Goal: Task Accomplishment & Management: Manage account settings

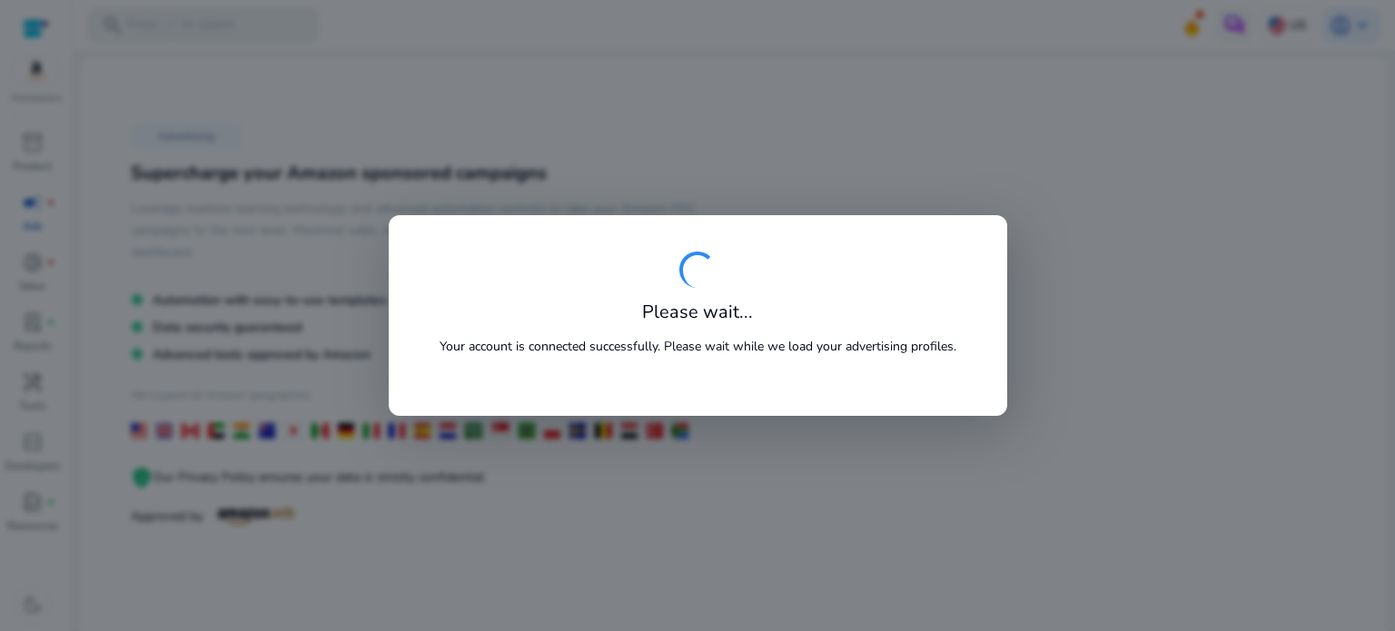
click at [815, 351] on p "Your account is connected successfully. Please wait while we load your advertis…" at bounding box center [698, 346] width 517 height 19
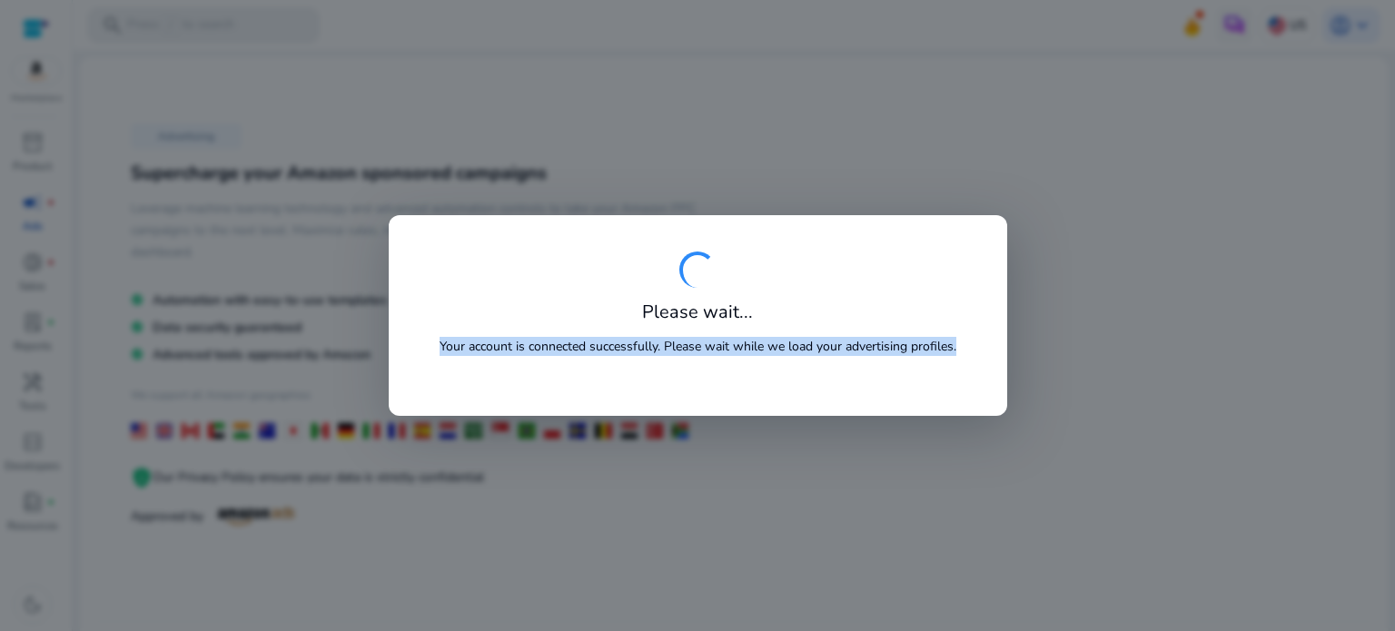
click at [815, 351] on p "Your account is connected successfully. Please wait while we load your advertis…" at bounding box center [698, 346] width 517 height 19
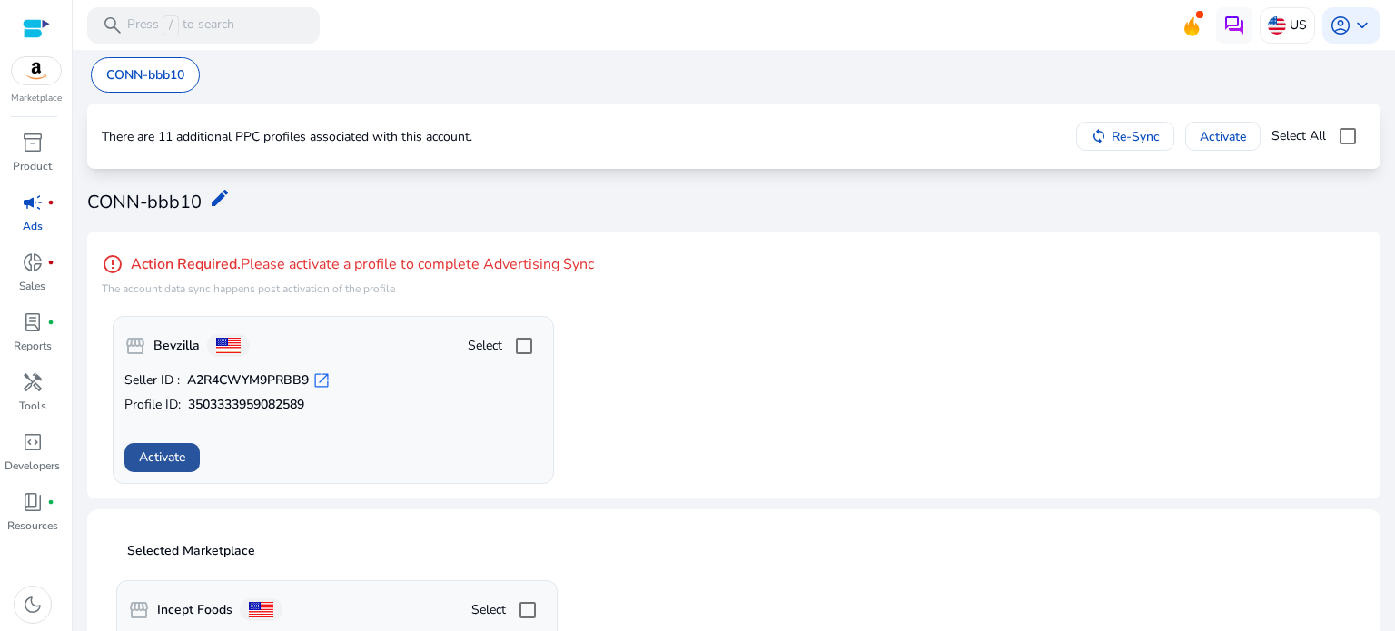
click at [163, 457] on span "Activate" at bounding box center [162, 457] width 46 height 19
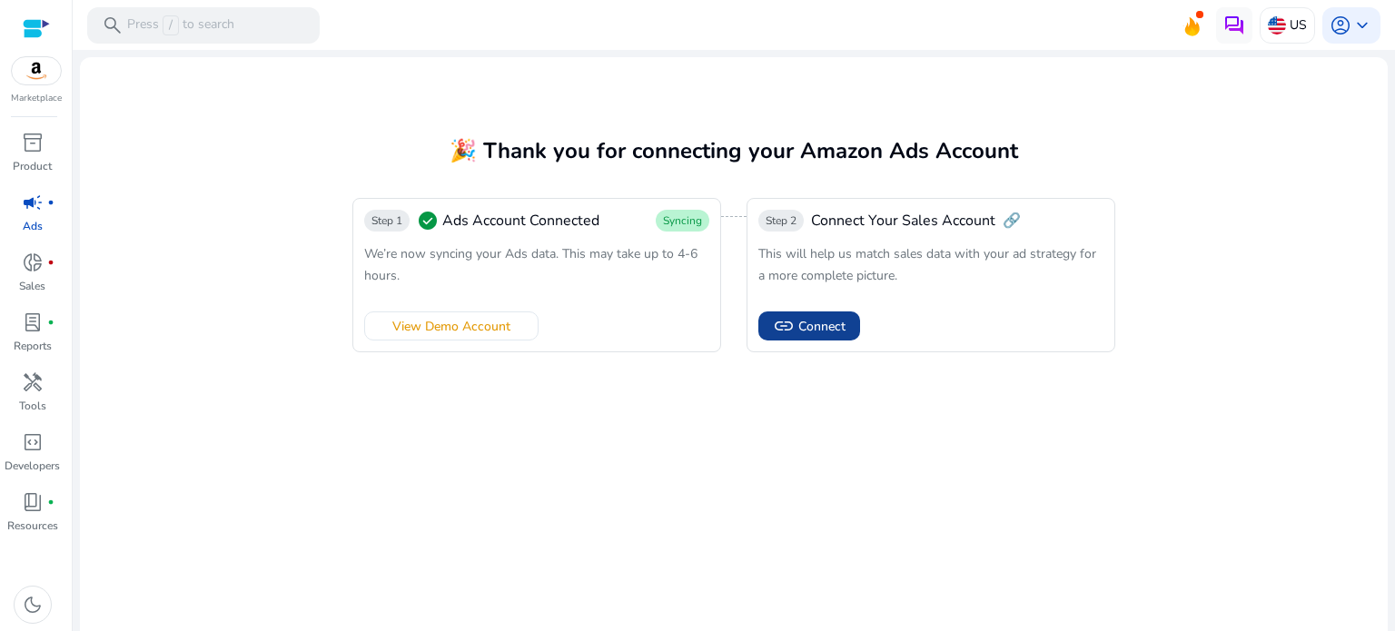
click at [816, 330] on span "Connect" at bounding box center [821, 326] width 47 height 19
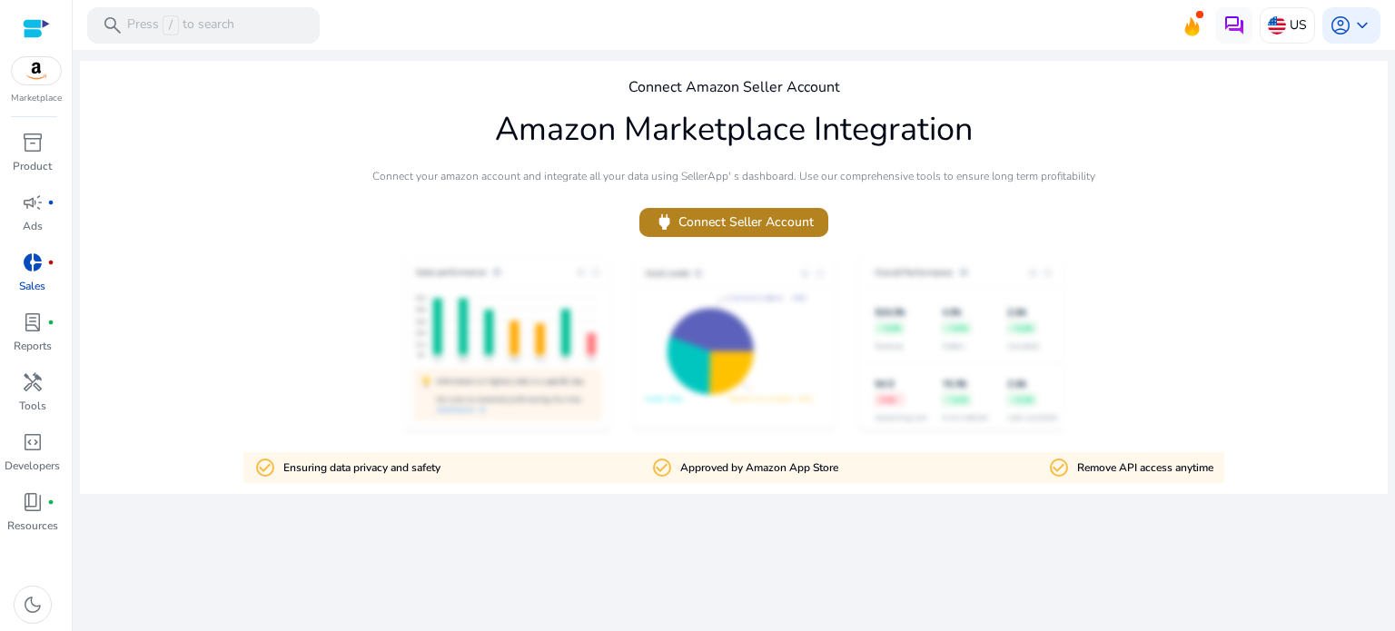
click at [728, 228] on span "power Connect Seller Account" at bounding box center [734, 222] width 160 height 21
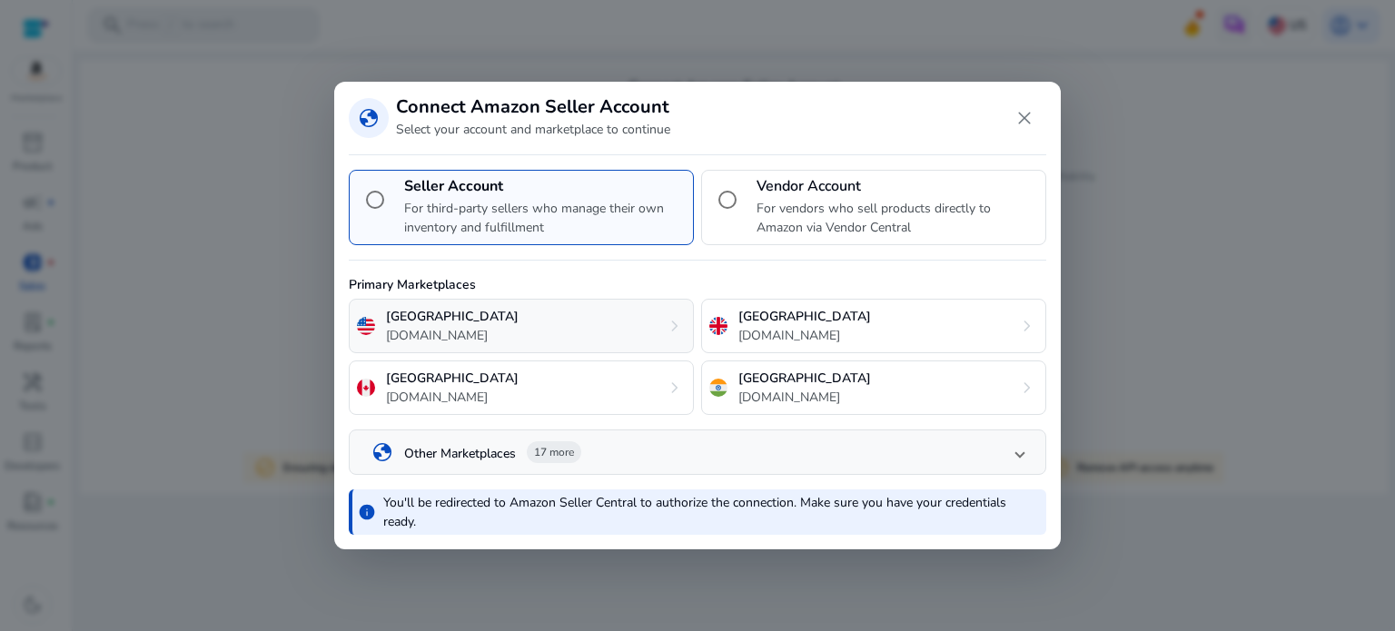
click at [498, 338] on div "United States [DOMAIN_NAME] chevron_right" at bounding box center [521, 326] width 345 height 54
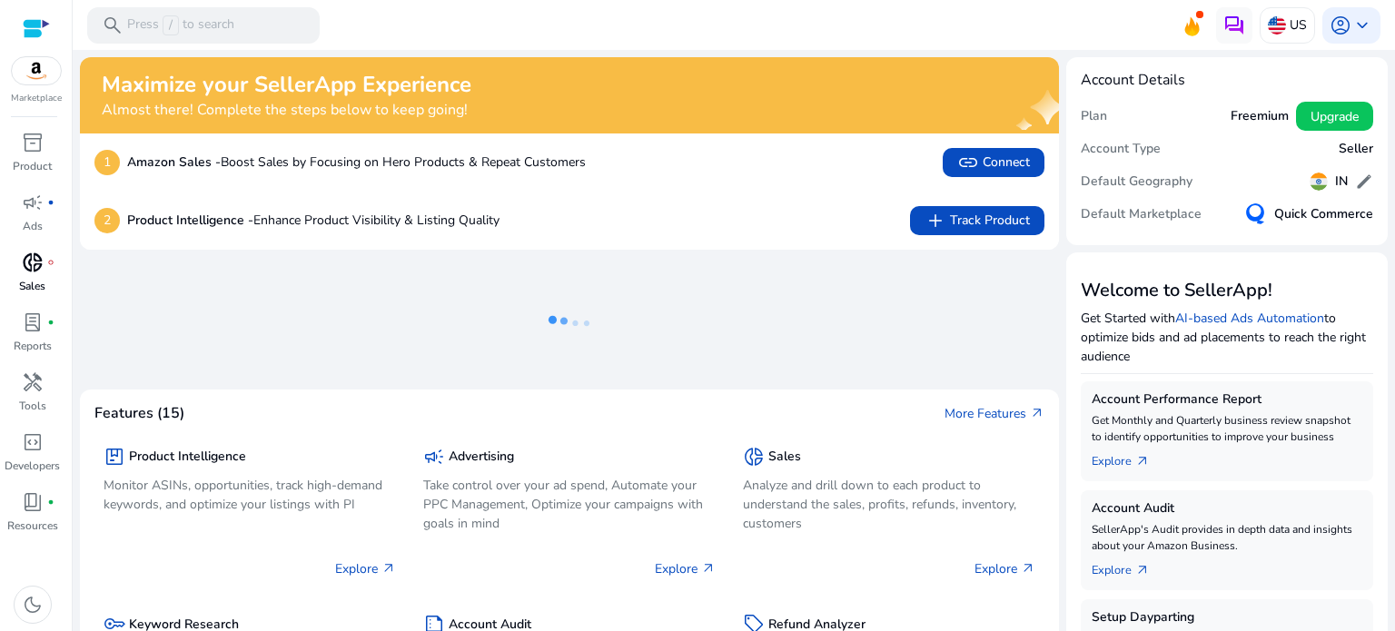
click at [33, 272] on span "donut_small" at bounding box center [33, 263] width 22 height 22
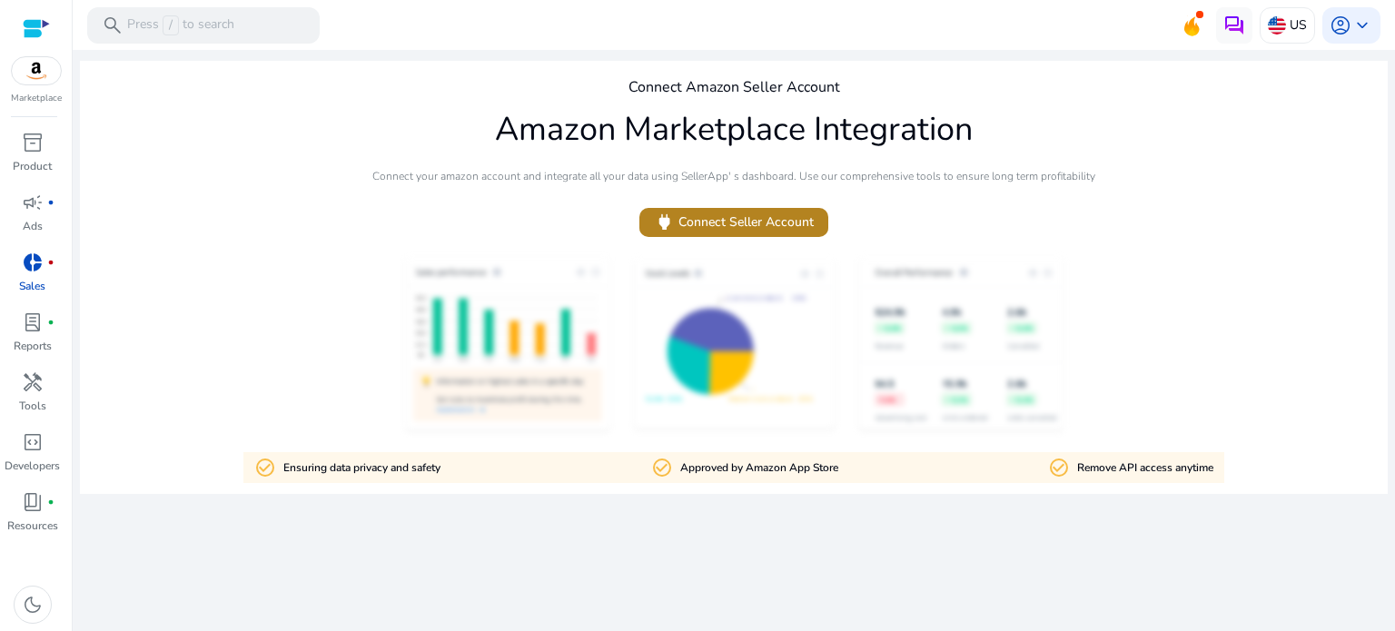
click at [743, 213] on span "power Connect Seller Account" at bounding box center [734, 222] width 160 height 21
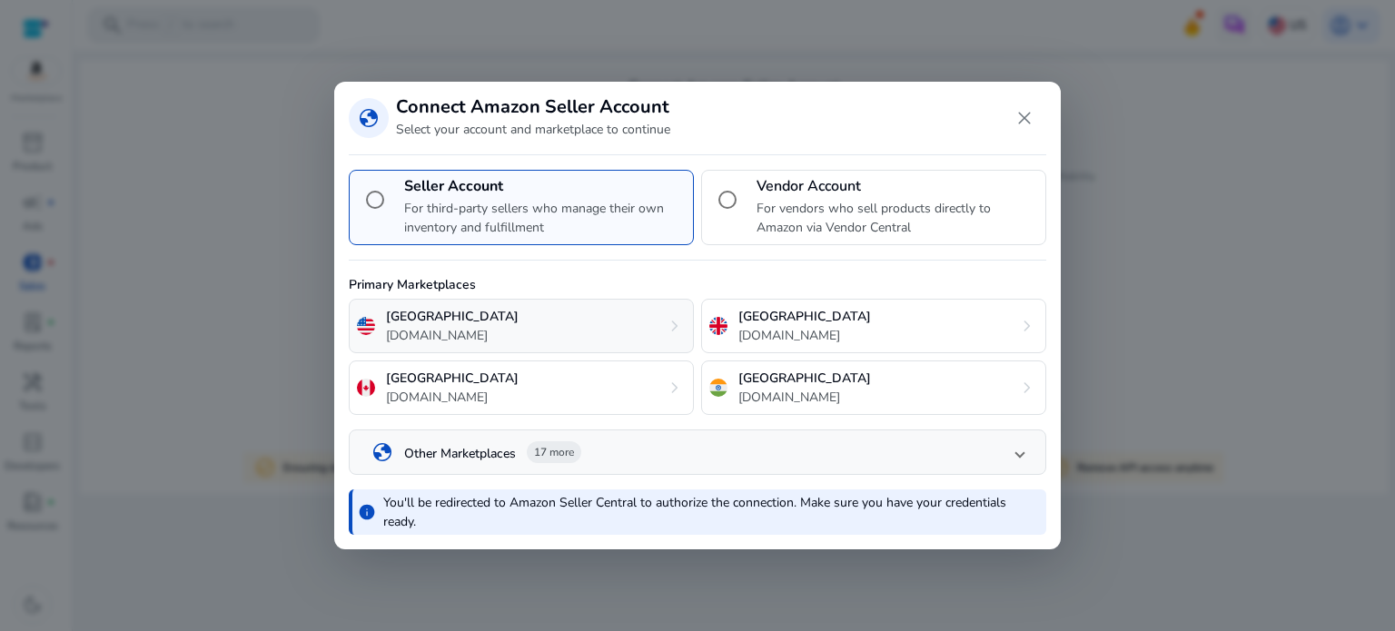
click at [552, 316] on div "United States amazon.com chevron_right" at bounding box center [521, 326] width 345 height 54
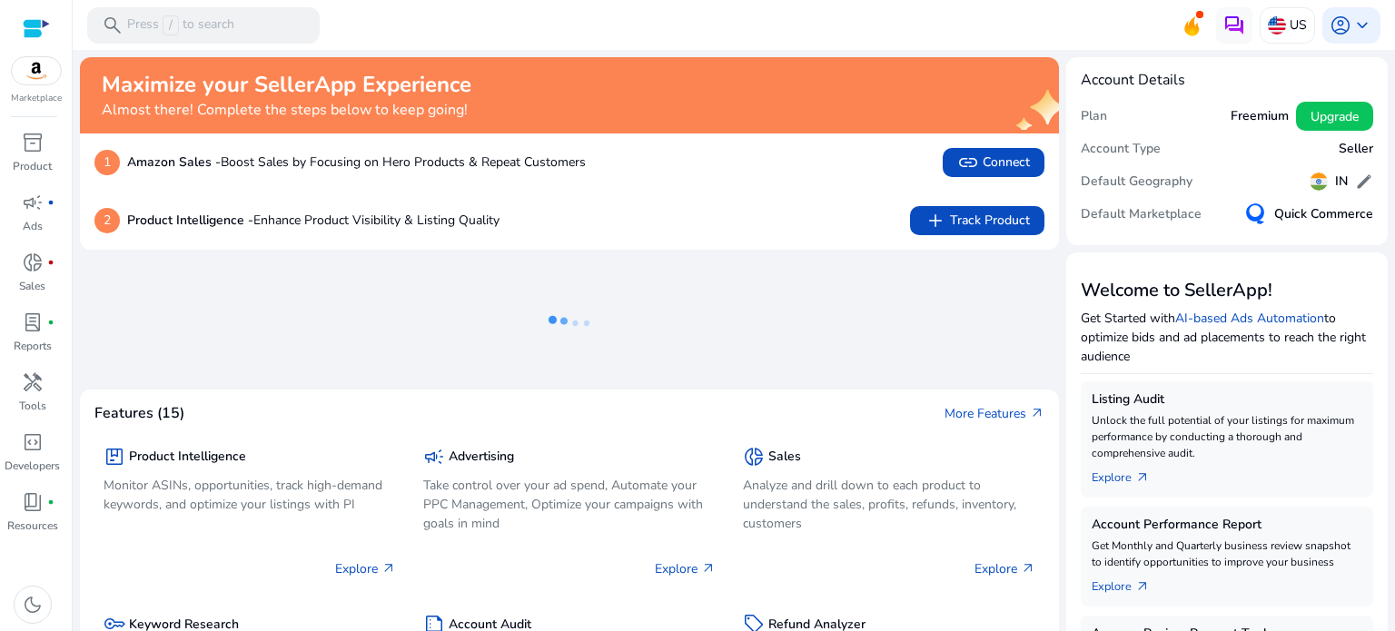
click at [796, 292] on ng-lottie at bounding box center [569, 323] width 979 height 118
click at [24, 235] on link "campaign fiber_manual_record Ads" at bounding box center [32, 218] width 64 height 60
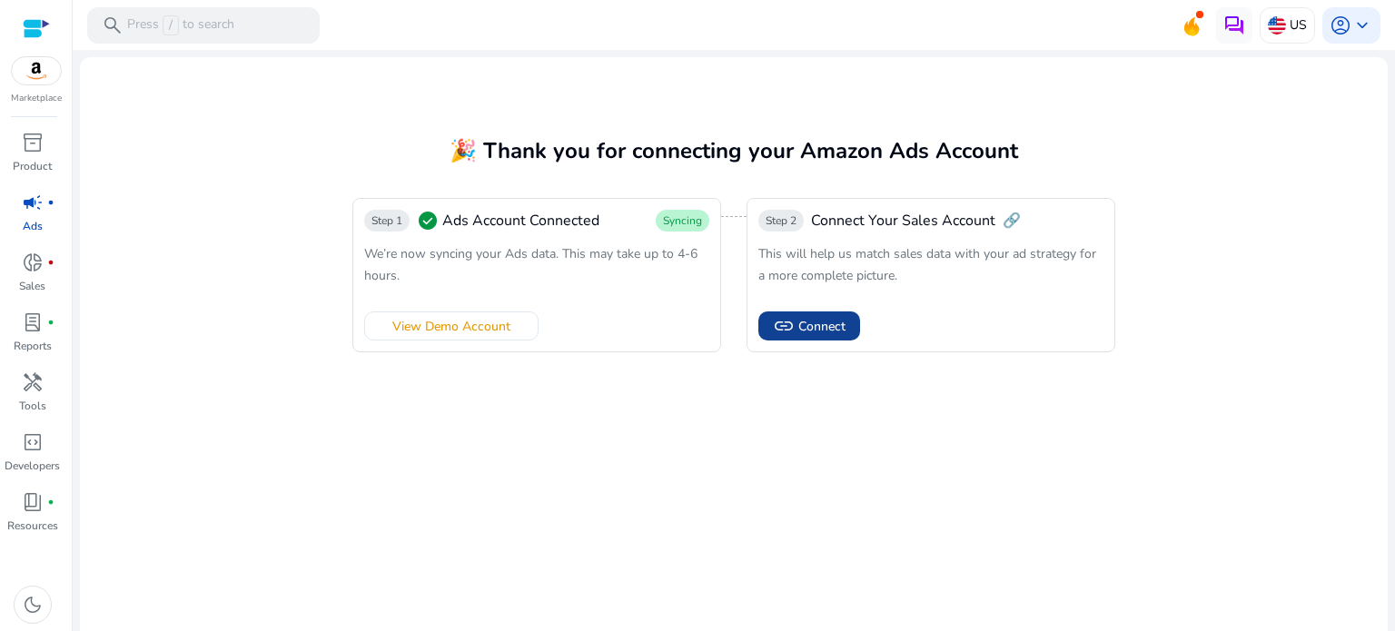
click at [836, 326] on span "Connect" at bounding box center [821, 326] width 47 height 19
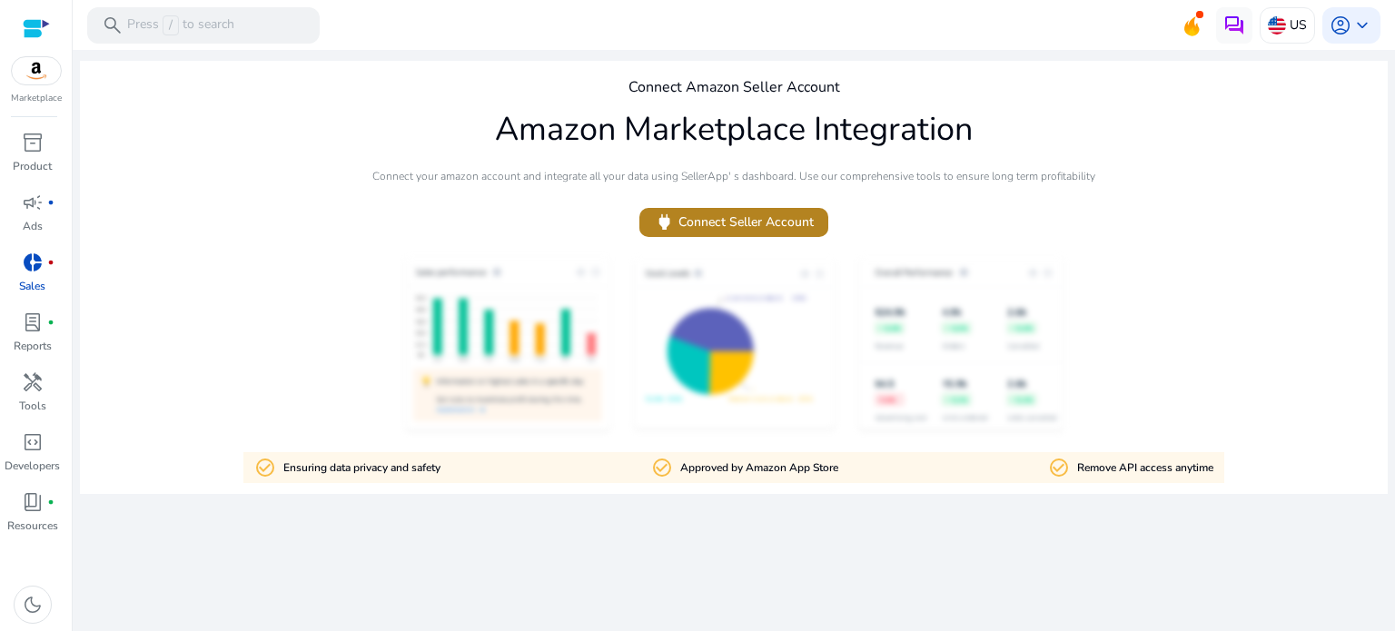
click at [737, 217] on span "power Connect Seller Account" at bounding box center [734, 222] width 160 height 21
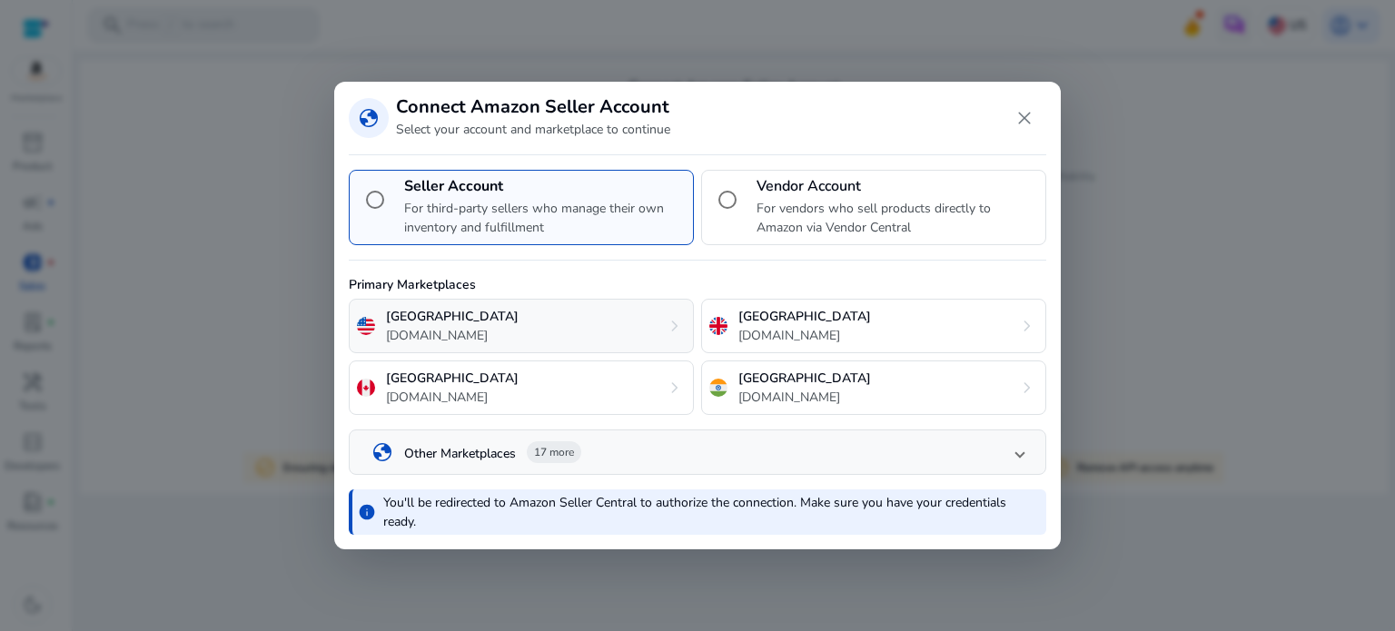
click at [554, 331] on div "United States [DOMAIN_NAME] chevron_right" at bounding box center [521, 326] width 345 height 54
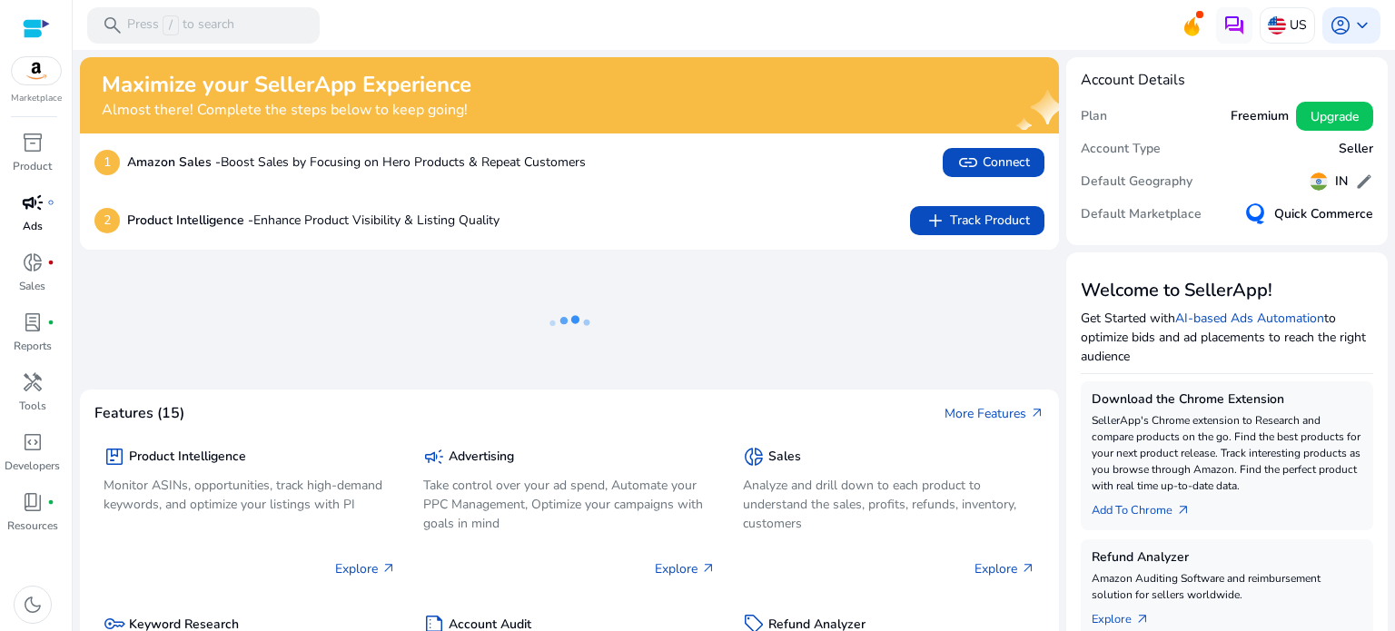
click at [39, 242] on link "campaign fiber_manual_record Ads" at bounding box center [32, 218] width 64 height 60
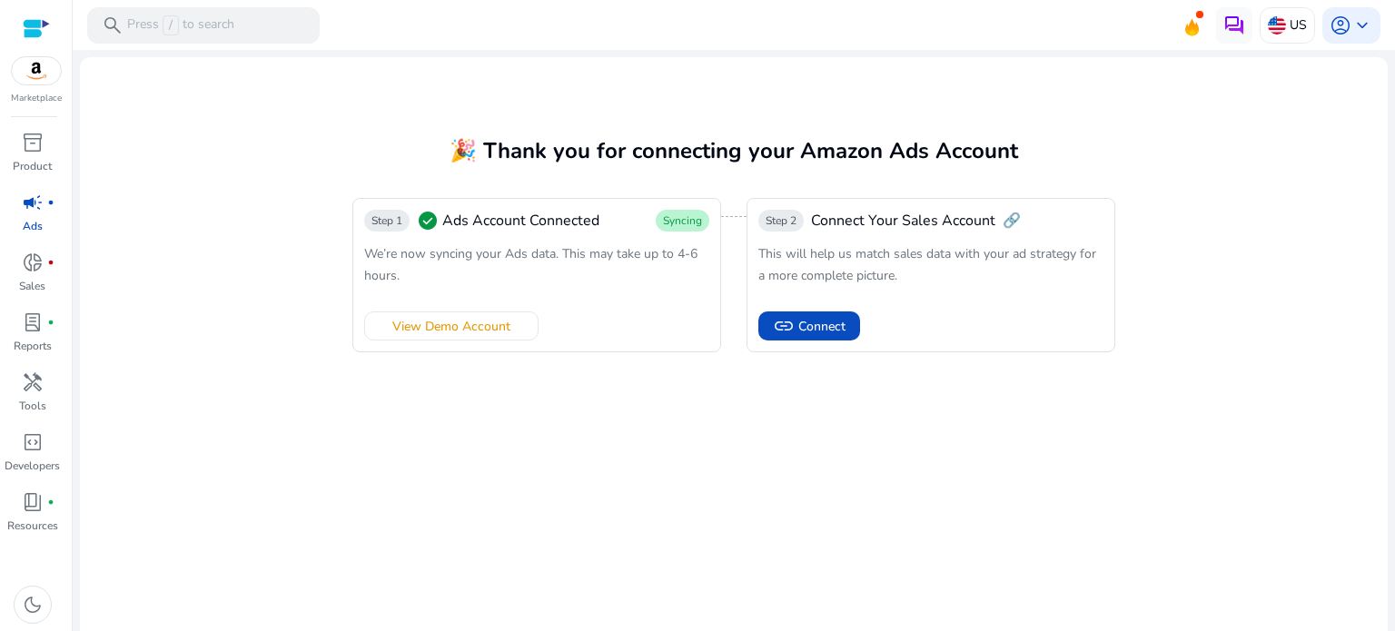
click at [483, 228] on span "Ads Account Connected" at bounding box center [520, 221] width 157 height 22
click at [700, 351] on div "Step 1 check_circle Ads Account Connected Syncing We’re now syncing your Ads da…" at bounding box center [536, 275] width 369 height 154
click at [792, 322] on span "link Connect" at bounding box center [809, 326] width 73 height 22
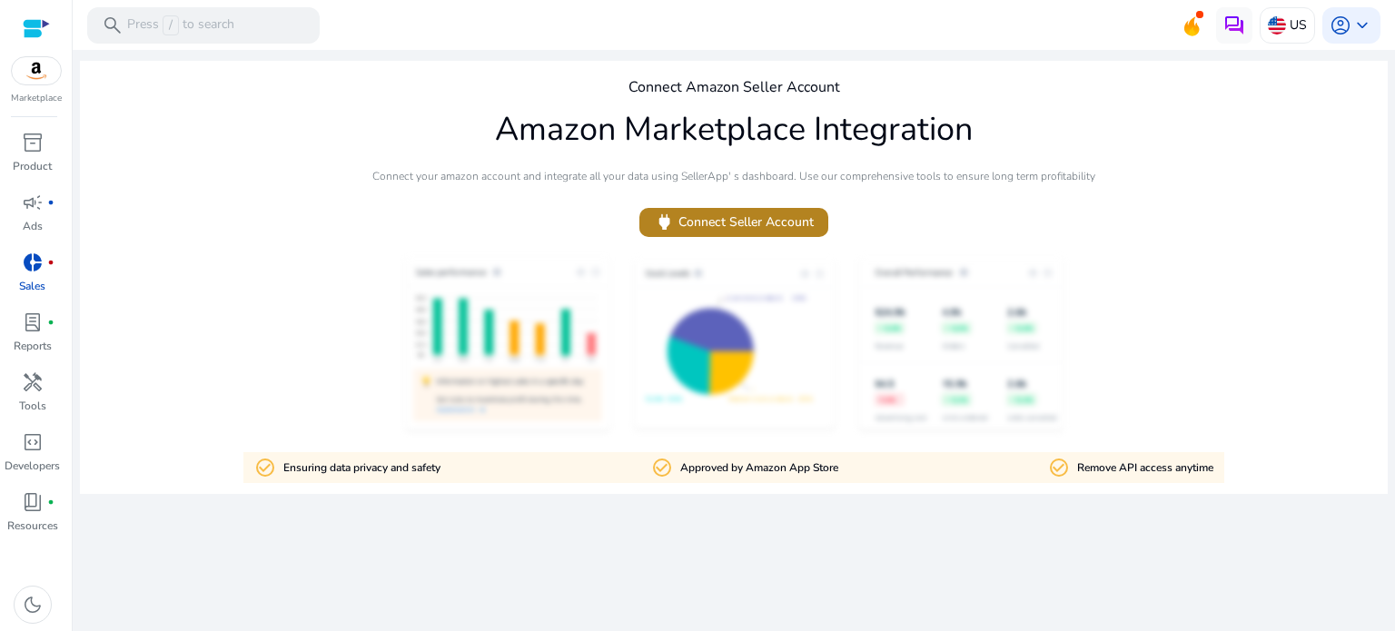
click at [712, 215] on span "power Connect Seller Account" at bounding box center [734, 222] width 160 height 21
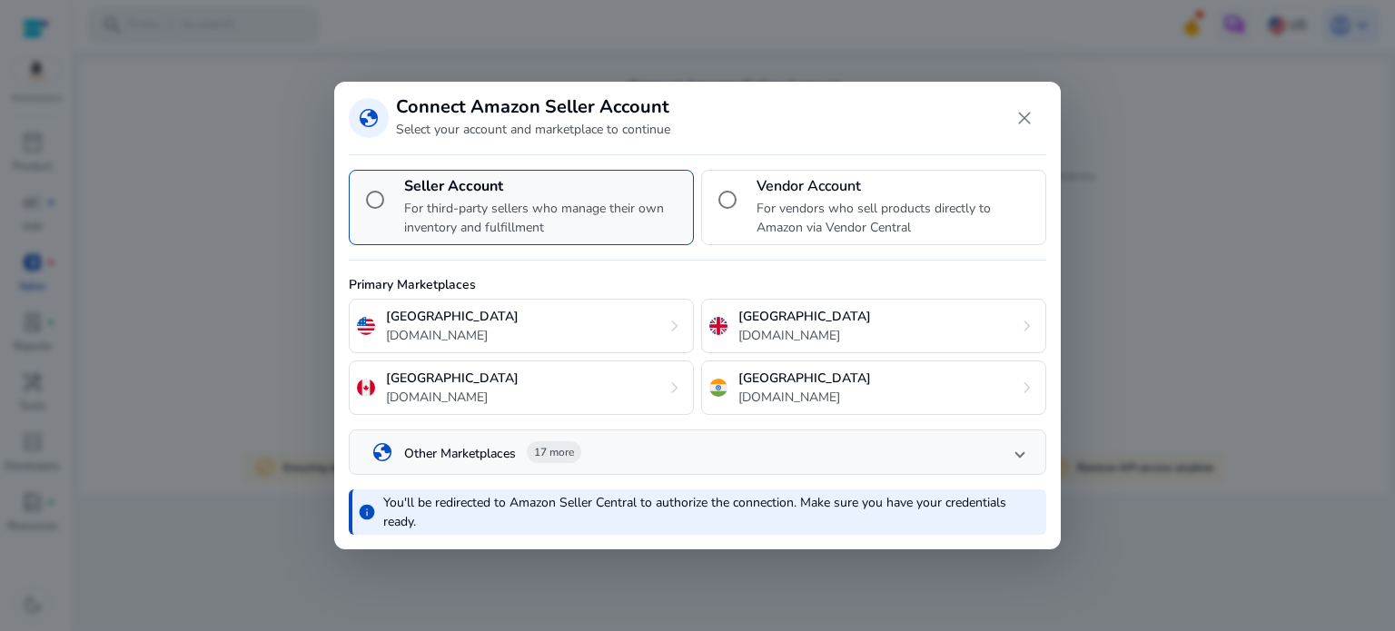
click at [527, 215] on p "For third-party sellers who manage their own inventory and fulfillment" at bounding box center [545, 218] width 282 height 38
click at [546, 309] on div "United States amazon.com chevron_right" at bounding box center [521, 326] width 345 height 54
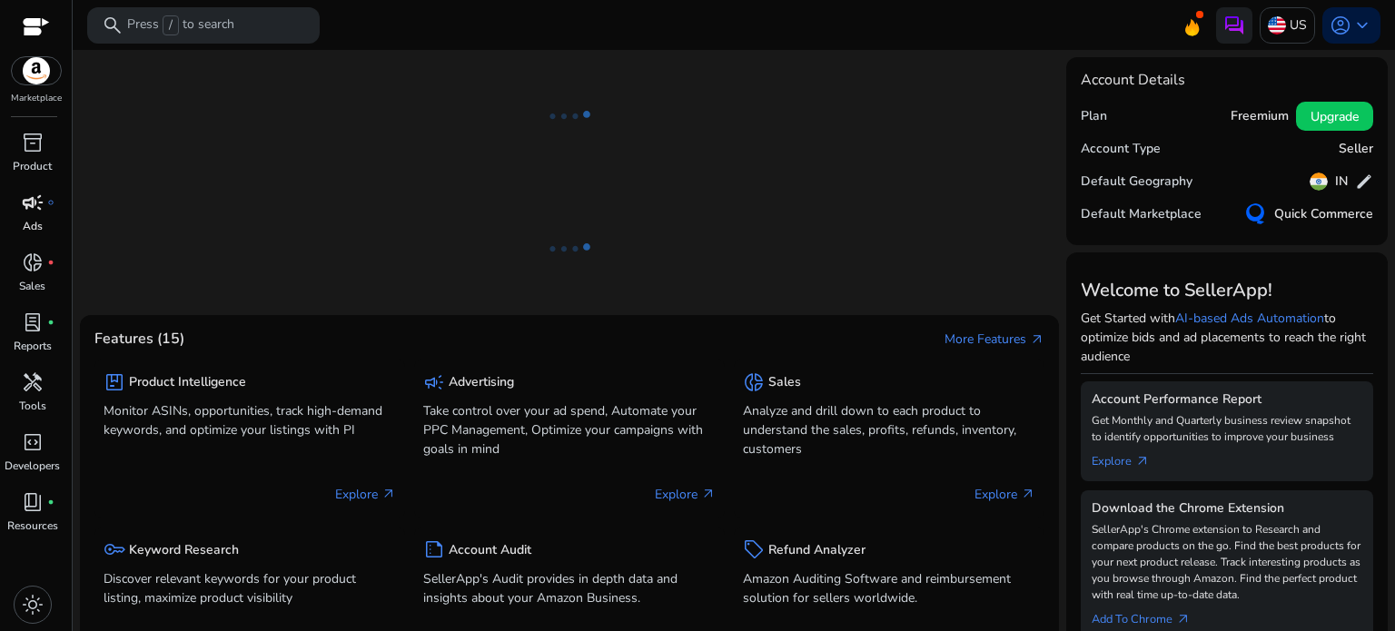
click at [27, 211] on span "campaign" at bounding box center [33, 203] width 22 height 22
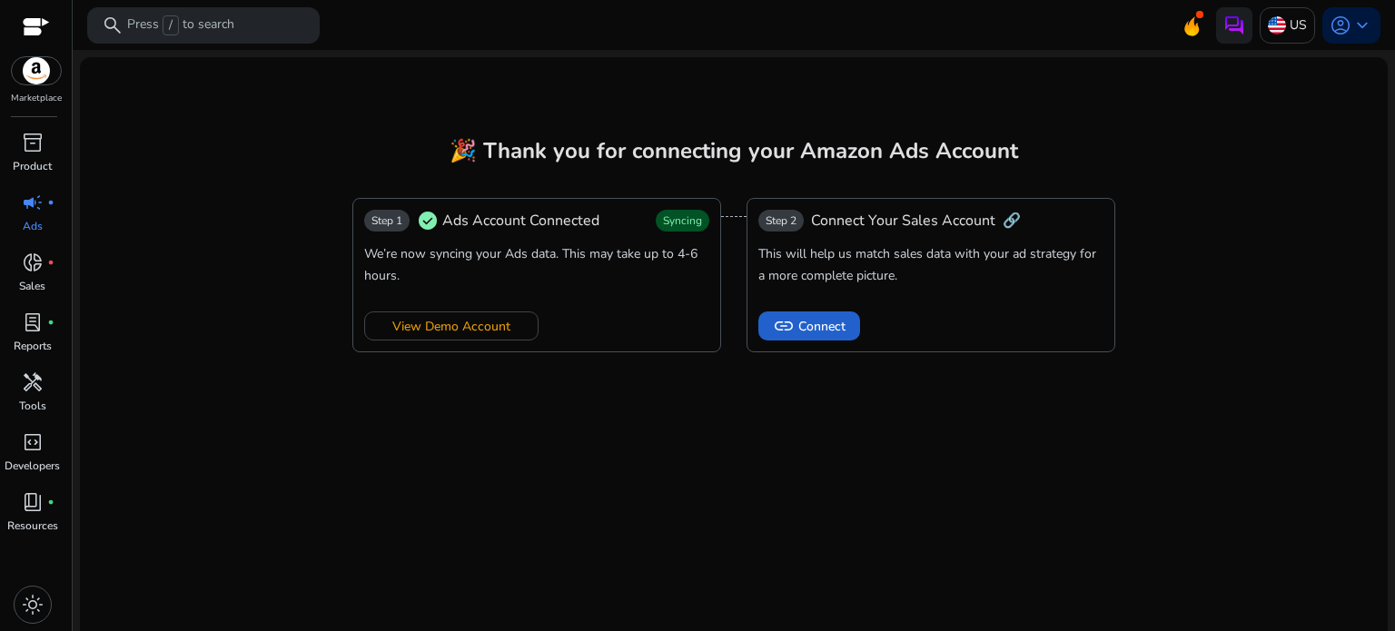
click at [814, 331] on span "Connect" at bounding box center [821, 326] width 47 height 19
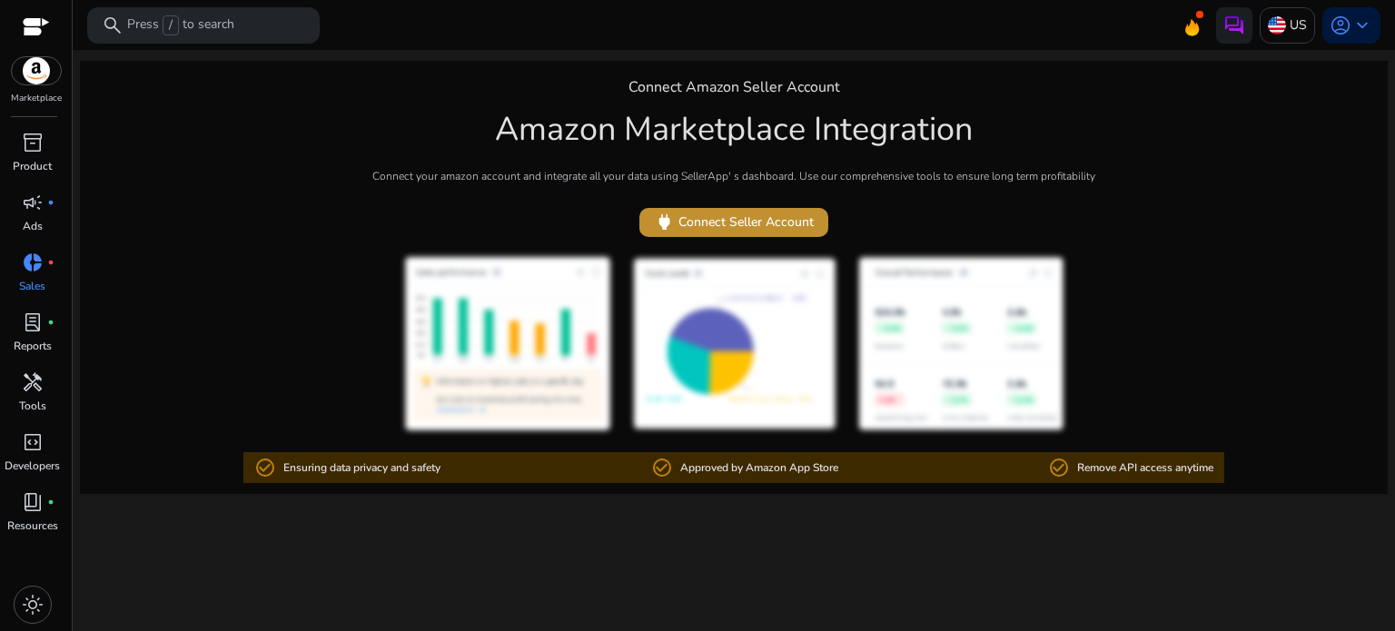
click at [712, 220] on span "power Connect Seller Account" at bounding box center [734, 222] width 160 height 21
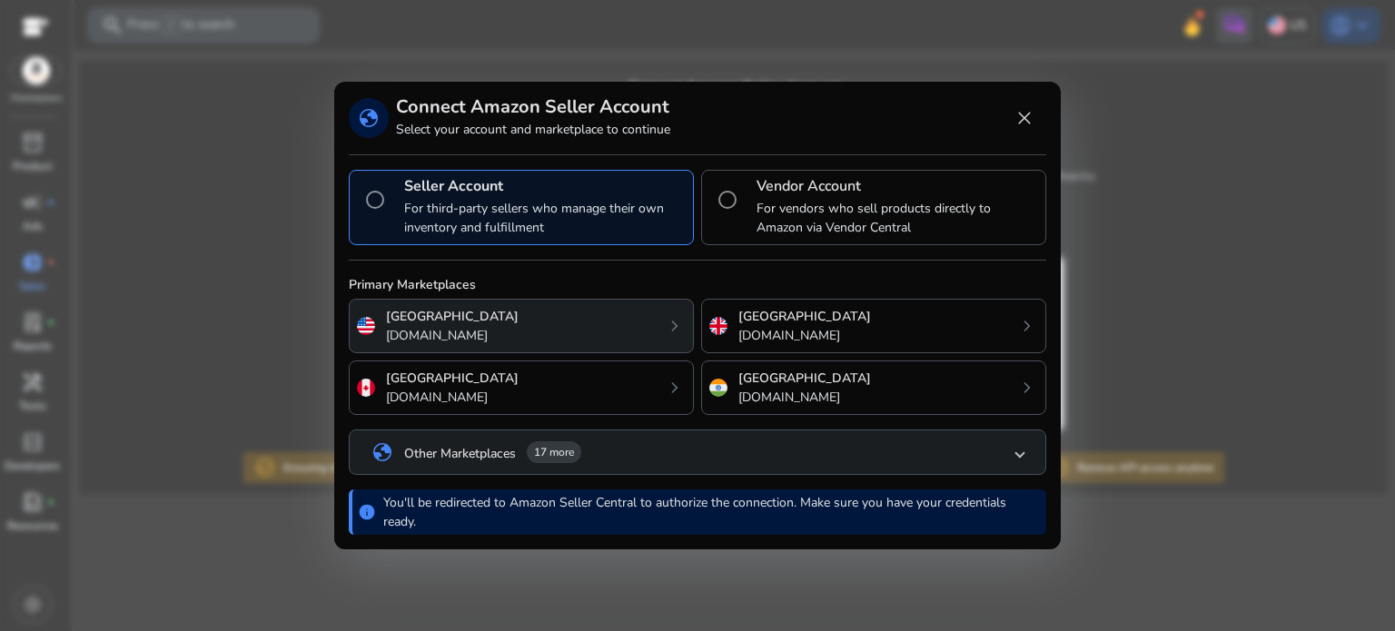
click at [513, 323] on div "United States [DOMAIN_NAME] chevron_right" at bounding box center [521, 326] width 345 height 54
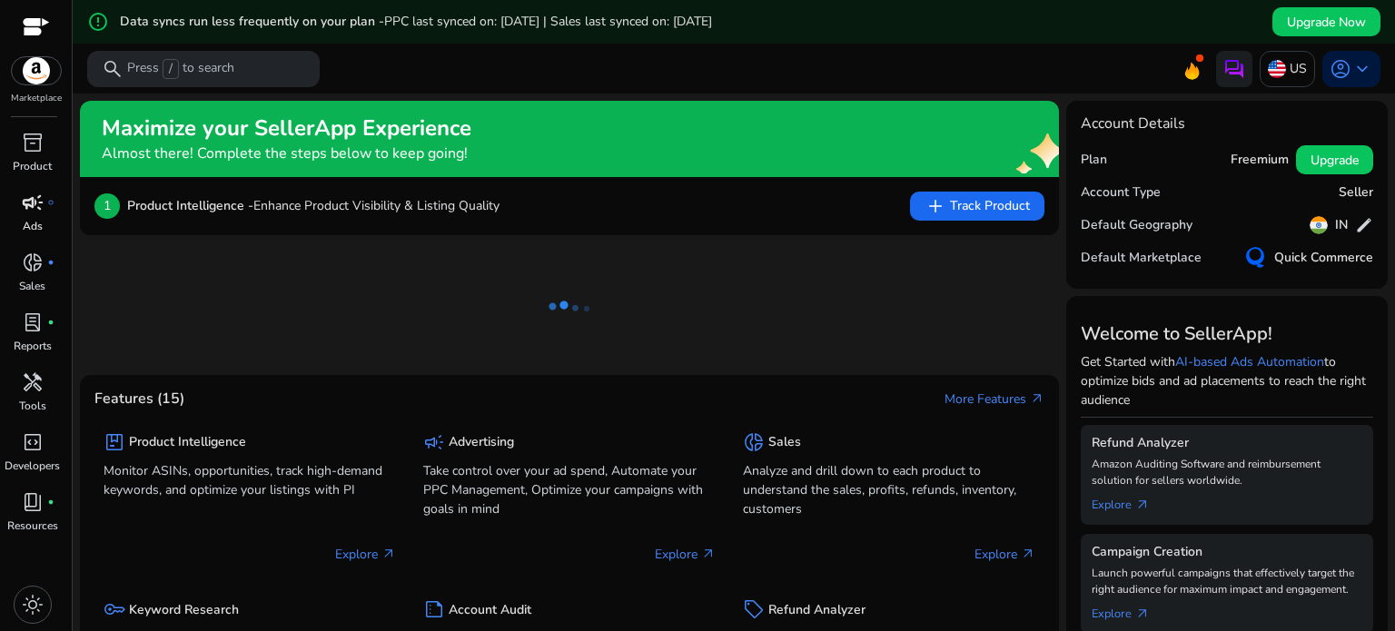
click at [24, 200] on span "campaign" at bounding box center [33, 203] width 22 height 22
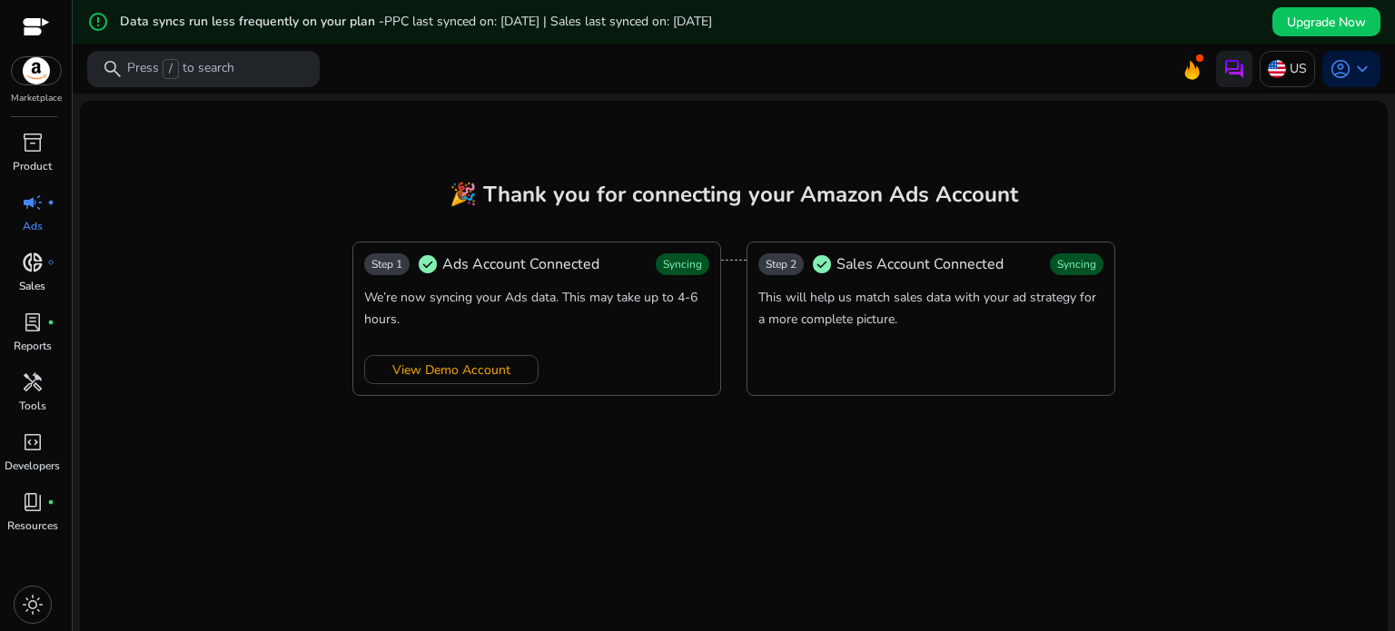
click at [29, 282] on p "Sales" at bounding box center [32, 286] width 26 height 16
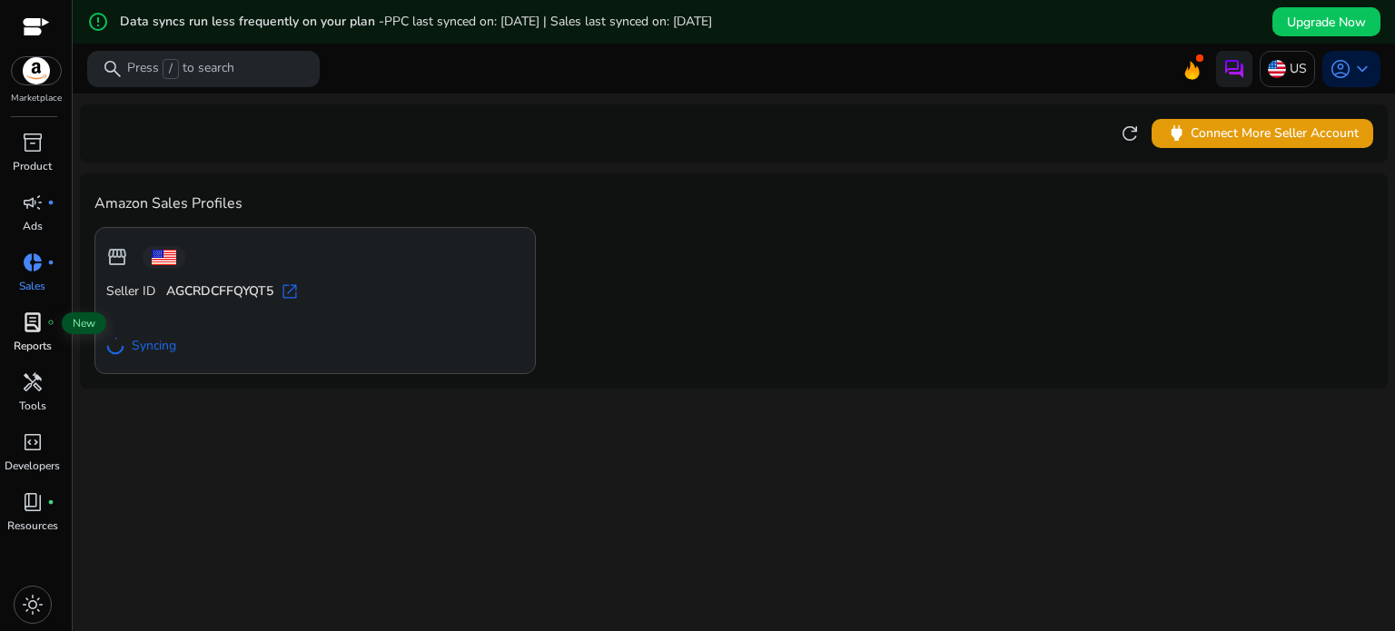
click at [32, 333] on span "lab_profile" at bounding box center [33, 322] width 22 height 22
click at [528, 460] on div "We are getting things ready for you... refresh power Connect More Seller Accoun…" at bounding box center [734, 384] width 1308 height 581
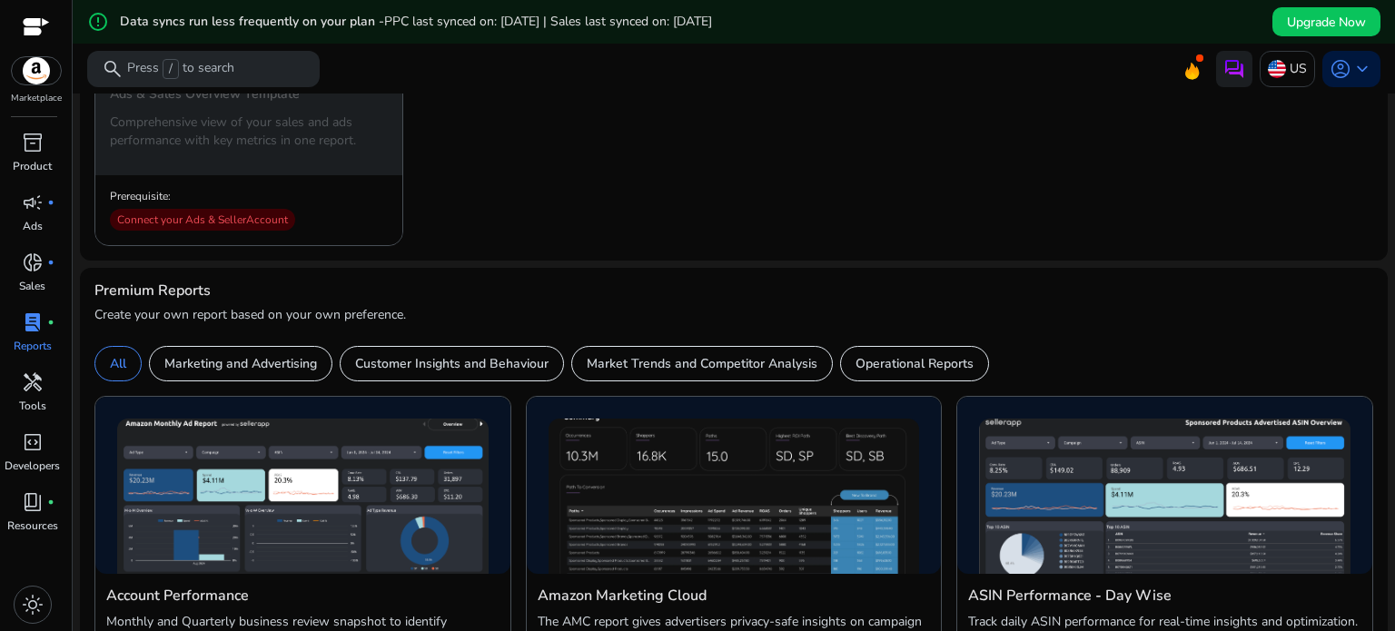
scroll to position [355, 0]
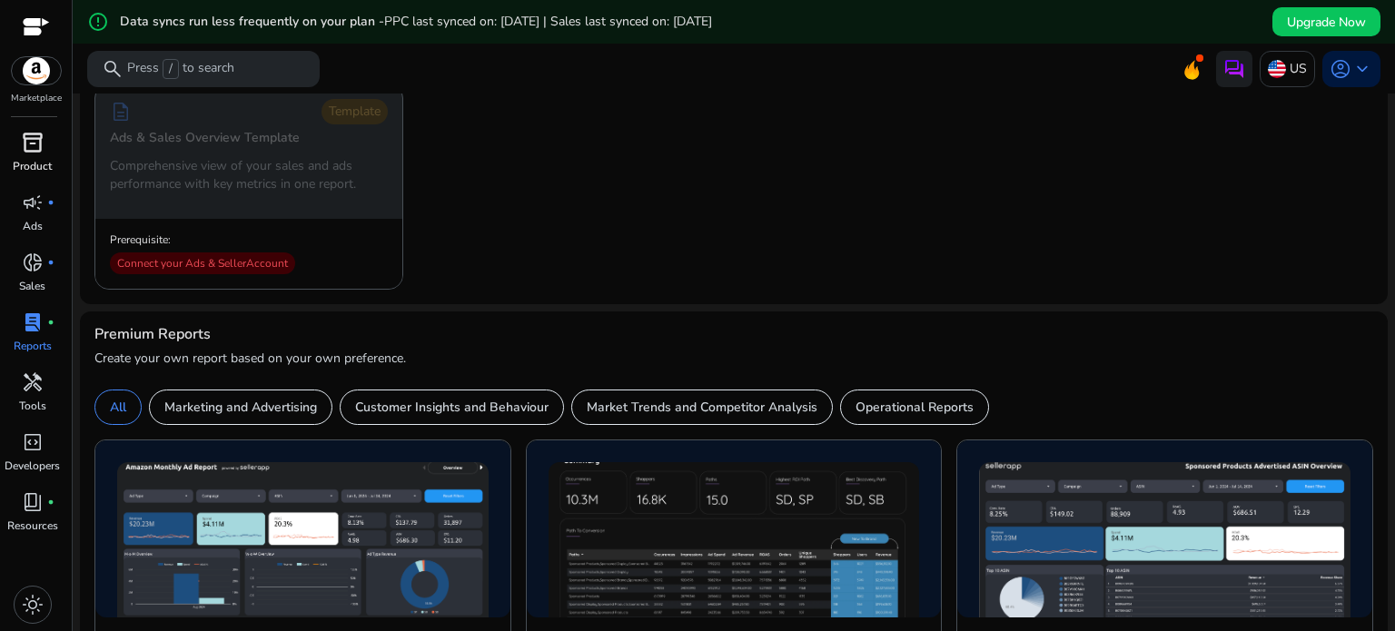
click at [35, 153] on span "inventory_2" at bounding box center [33, 143] width 22 height 22
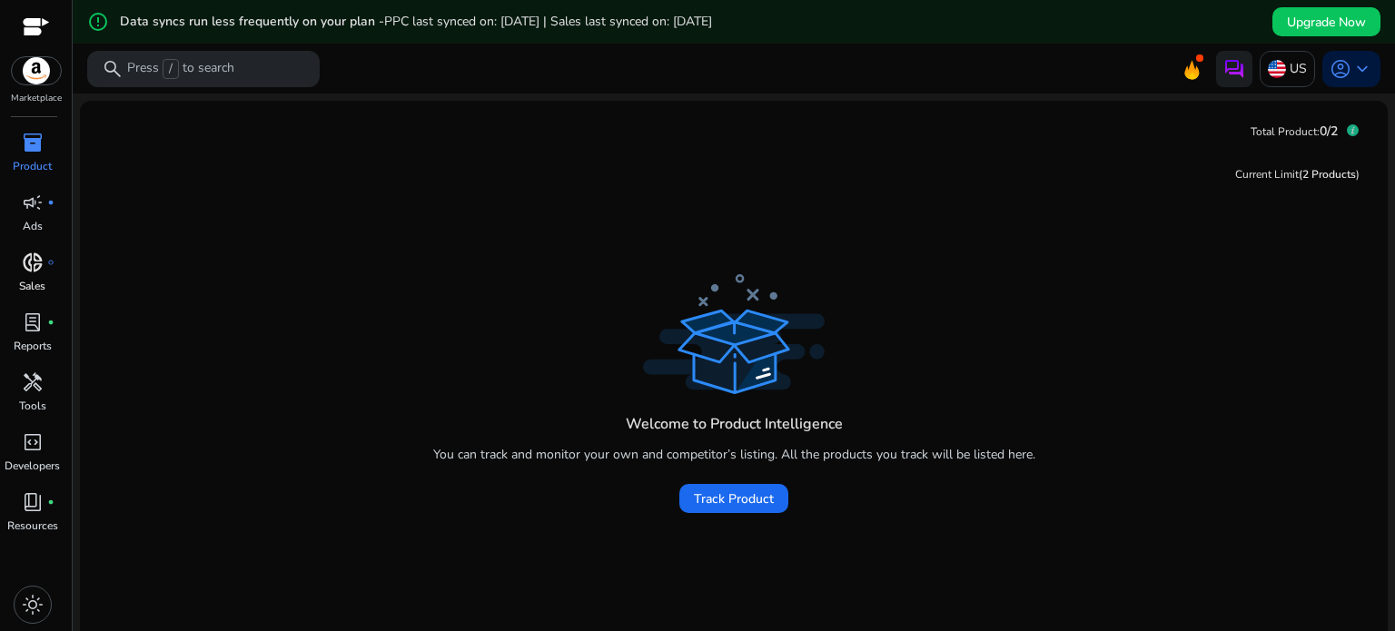
click at [24, 275] on div "donut_small fiber_manual_record" at bounding box center [32, 262] width 51 height 29
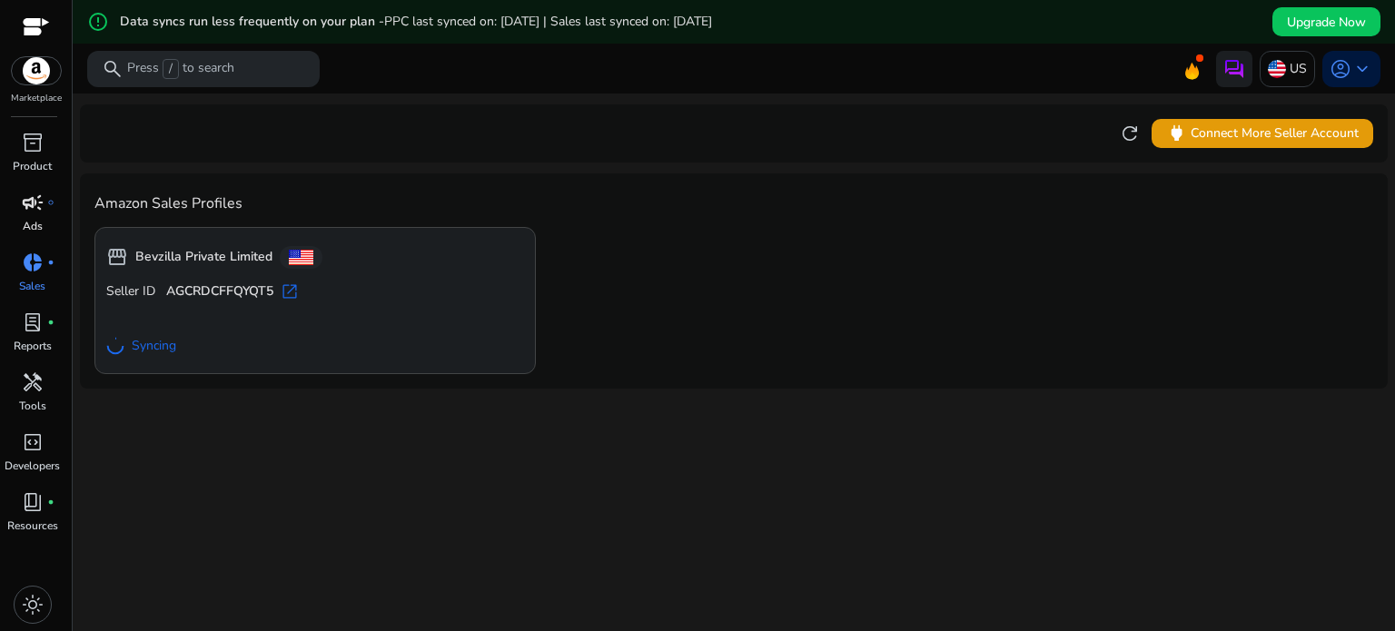
click at [31, 223] on p "Ads" at bounding box center [33, 226] width 20 height 16
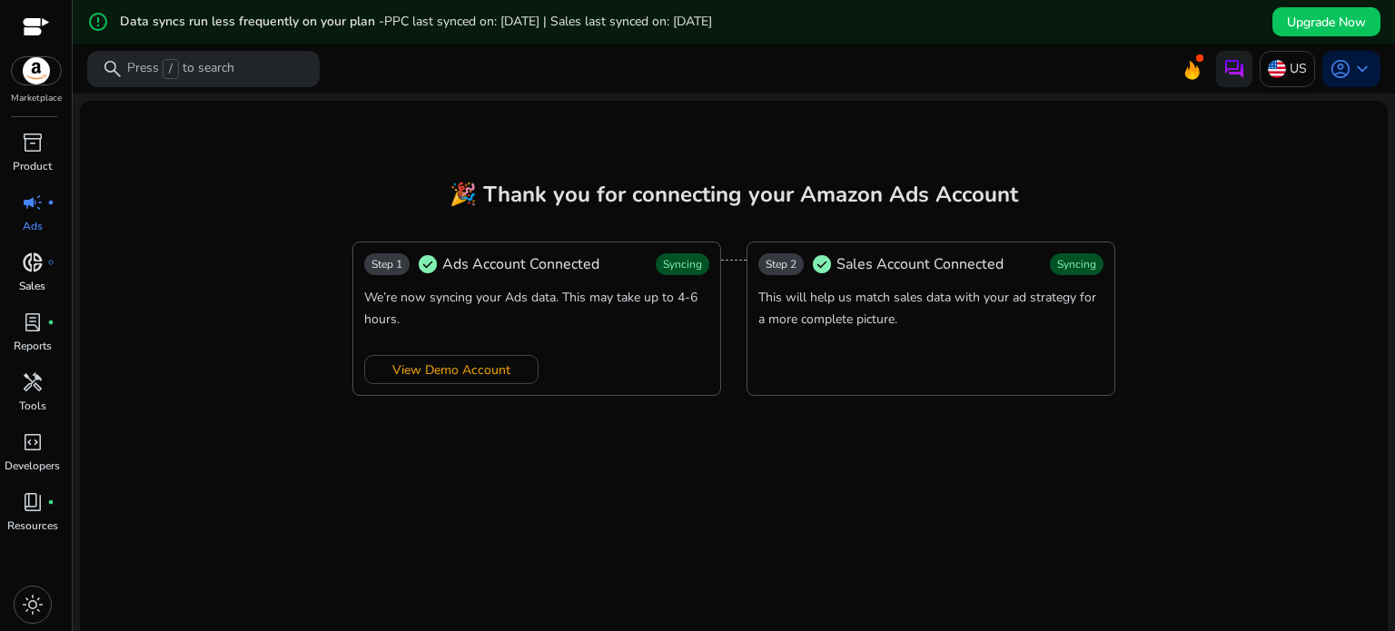
click at [46, 251] on div "donut_small fiber_manual_record" at bounding box center [32, 262] width 51 height 29
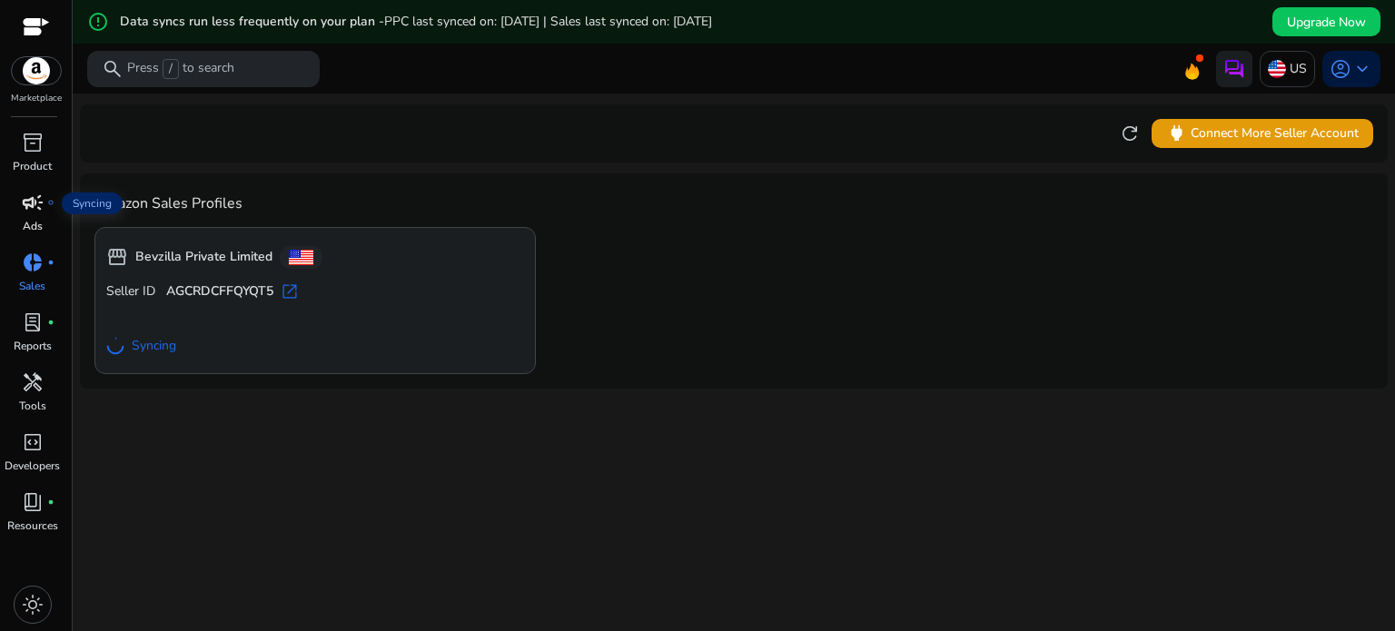
click at [27, 216] on div "campaign fiber_manual_record" at bounding box center [32, 202] width 51 height 29
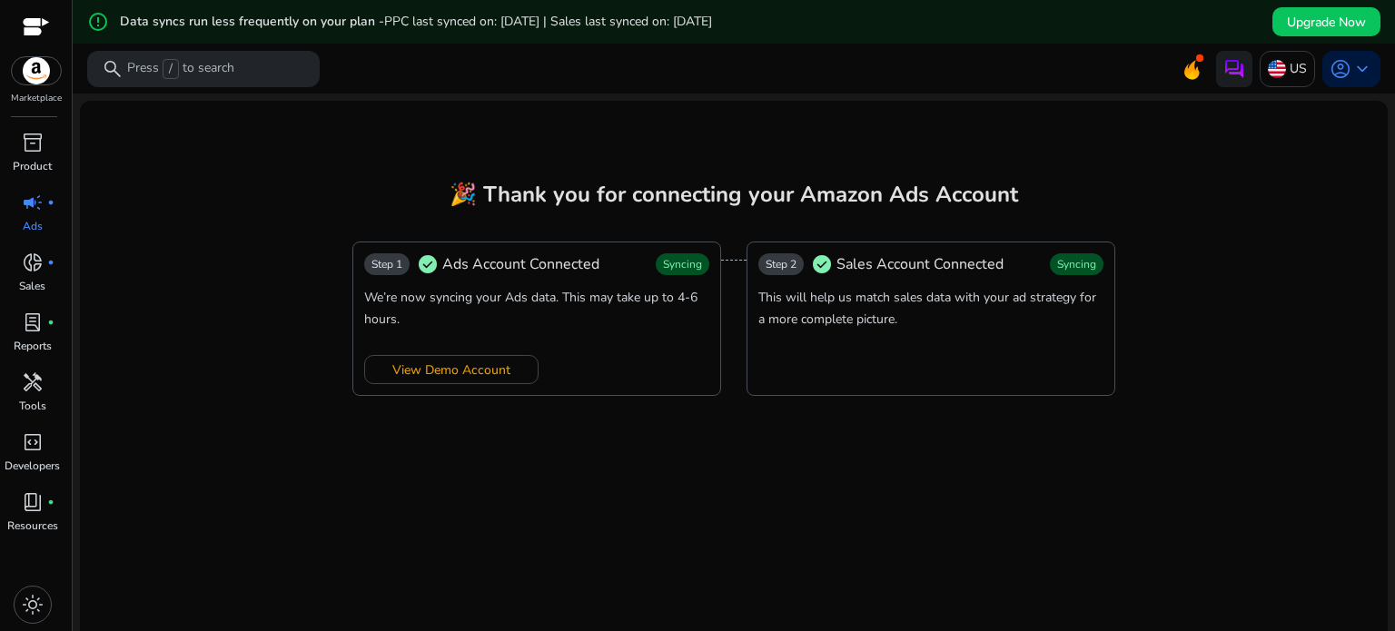
drag, startPoint x: 904, startPoint y: 330, endPoint x: 705, endPoint y: 246, distance: 215.7
click at [705, 246] on div "Step 1 check_circle Ads Account Connected Syncing We’re now syncing your Ads da…" at bounding box center [733, 319] width 763 height 154
click at [632, 216] on mat-card "🎉 Thank you for connecting your Amazon Ads Account Step 1 check_circle Ads Acco…" at bounding box center [734, 394] width 1308 height 587
click at [7, 284] on link "donut_small fiber_manual_record Sales" at bounding box center [32, 278] width 64 height 60
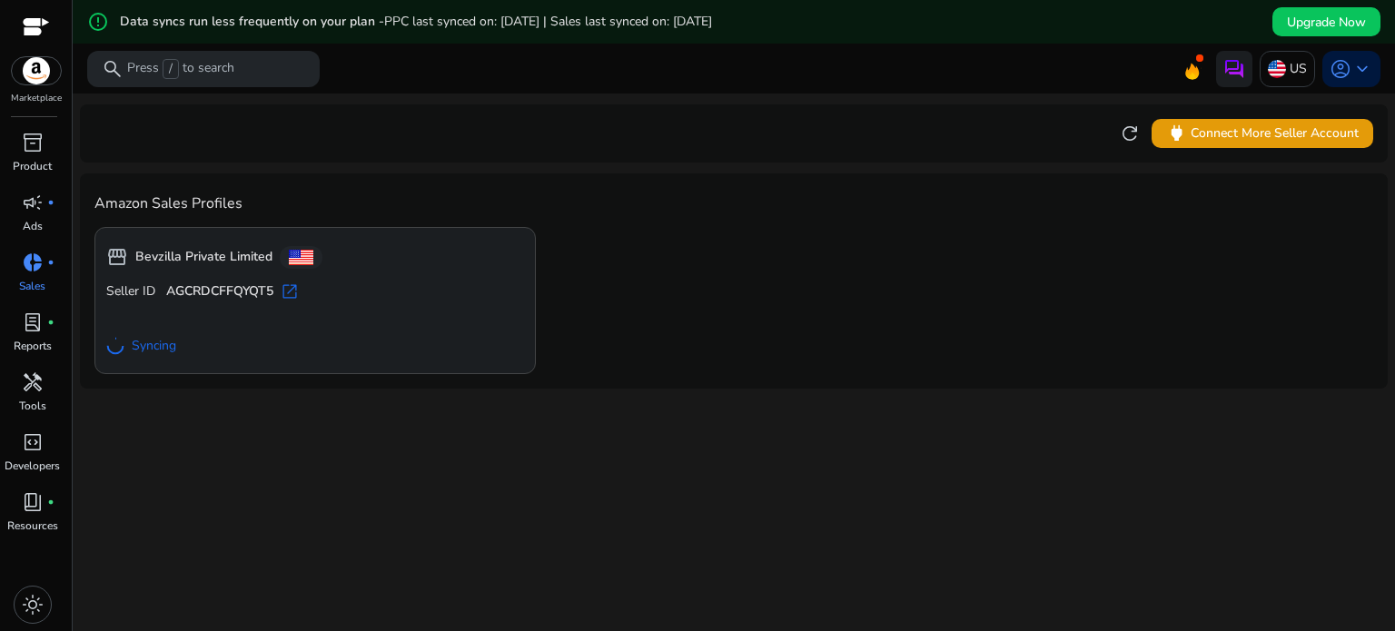
click at [662, 446] on div "We are getting things ready for you... refresh power Connect More Seller Accoun…" at bounding box center [734, 384] width 1308 height 581
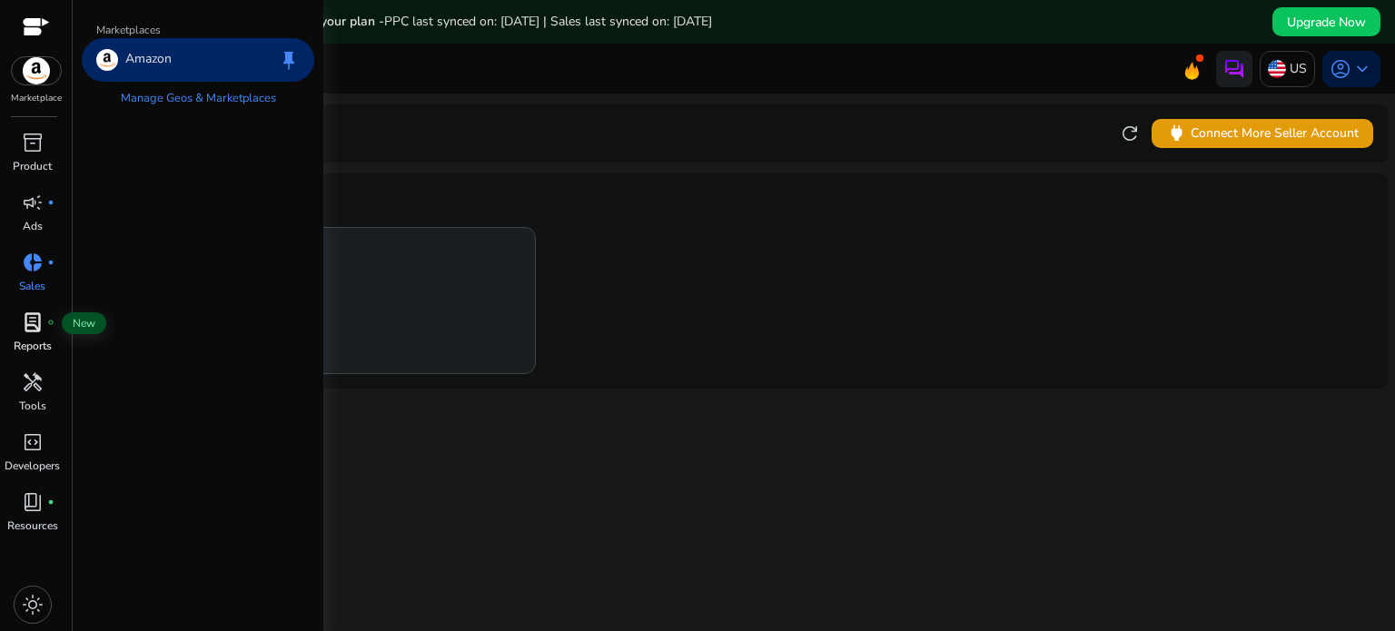
click at [30, 331] on span "lab_profile" at bounding box center [33, 322] width 22 height 22
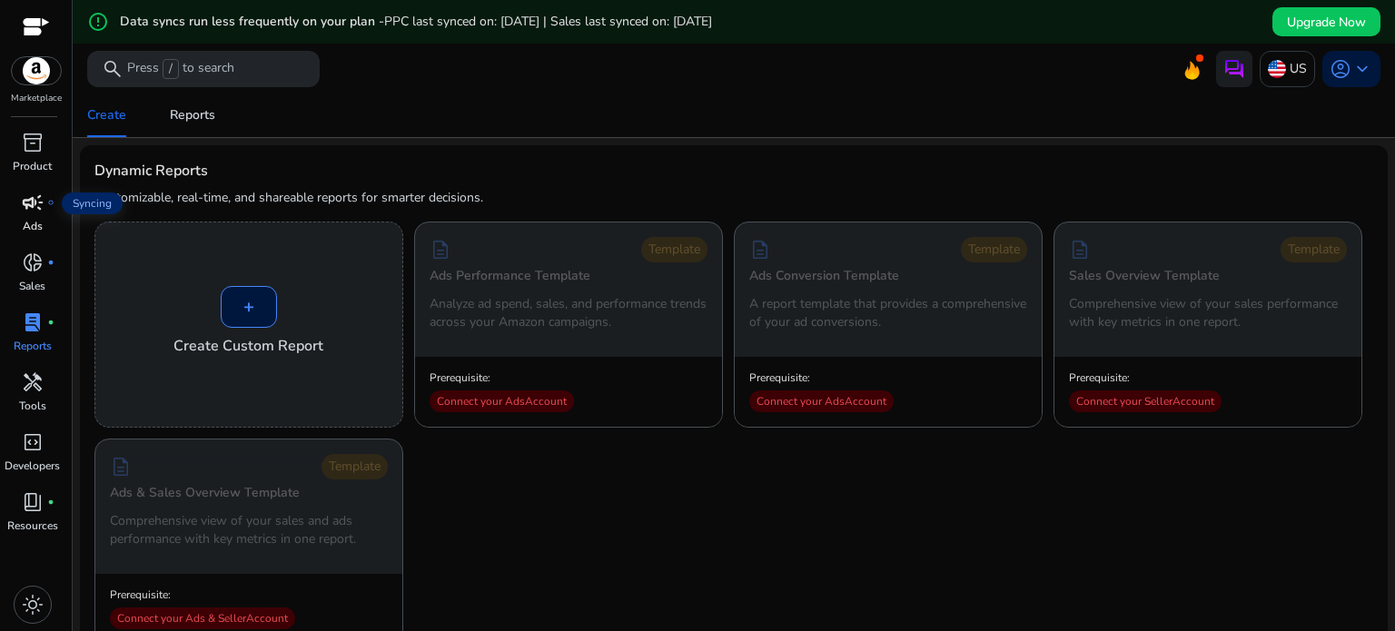
click at [32, 201] on span "campaign" at bounding box center [33, 203] width 22 height 22
